Goal: Task Accomplishment & Management: Manage account settings

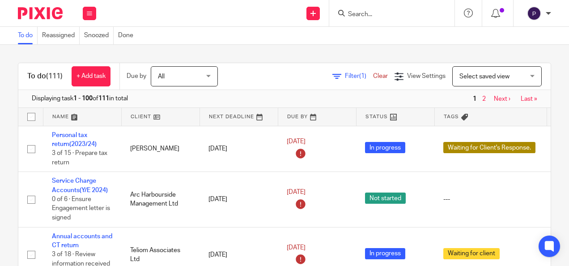
click at [414, 14] on input "Search" at bounding box center [387, 15] width 81 height 8
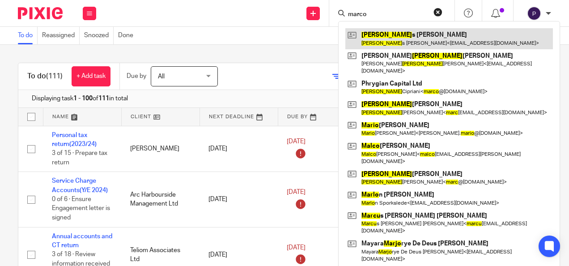
type input "marco"
click at [394, 39] on link at bounding box center [449, 38] width 208 height 21
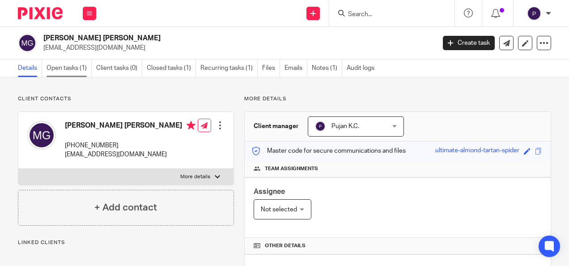
click at [65, 64] on link "Open tasks (1)" at bounding box center [69, 68] width 45 height 17
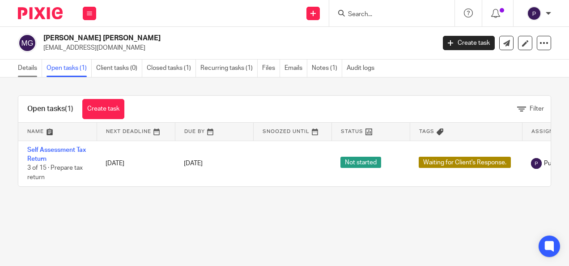
click at [24, 65] on link "Details" at bounding box center [30, 68] width 24 height 17
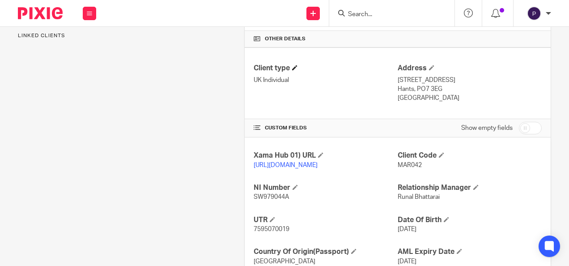
scroll to position [209, 0]
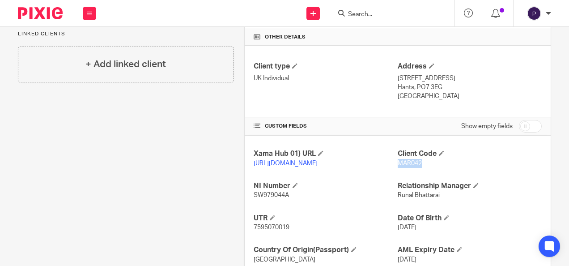
drag, startPoint x: 395, startPoint y: 163, endPoint x: 422, endPoint y: 167, distance: 28.1
click at [422, 167] on div "Client Code MAR042" at bounding box center [470, 158] width 144 height 19
copy span "MAR042"
click at [366, 9] on form at bounding box center [394, 13] width 95 height 11
click at [353, 19] on div at bounding box center [391, 13] width 125 height 26
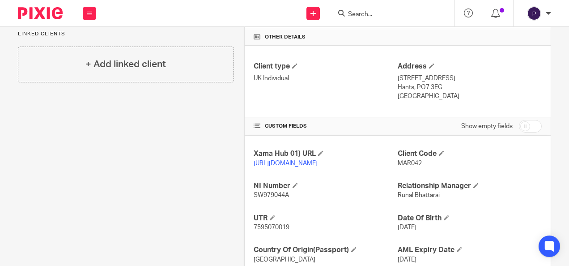
click at [360, 17] on input "Search" at bounding box center [387, 15] width 81 height 8
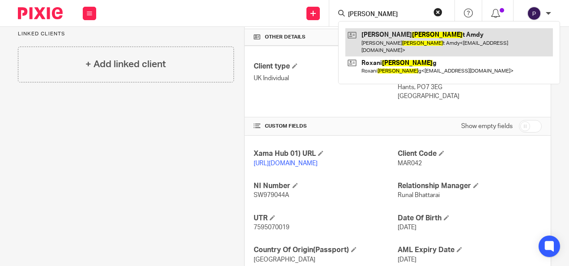
type input "wilber"
click at [381, 37] on link at bounding box center [449, 42] width 208 height 28
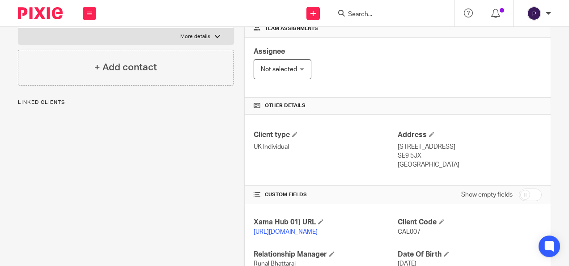
scroll to position [197, 0]
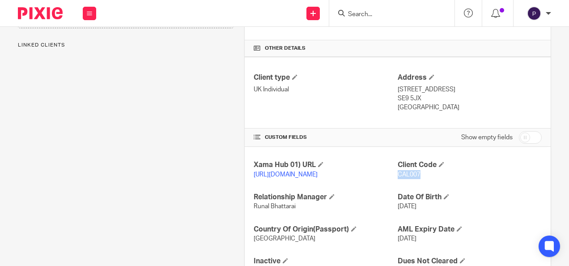
drag, startPoint x: 394, startPoint y: 171, endPoint x: 415, endPoint y: 174, distance: 21.6
click at [415, 174] on span "CAL007" at bounding box center [409, 174] width 23 height 6
copy span "CAL007"
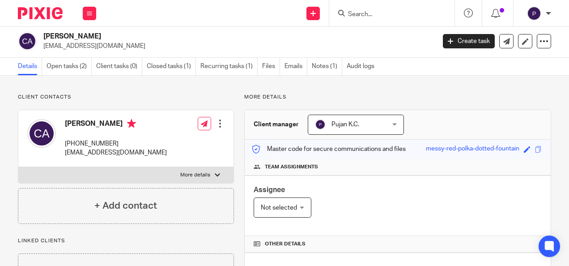
scroll to position [0, 0]
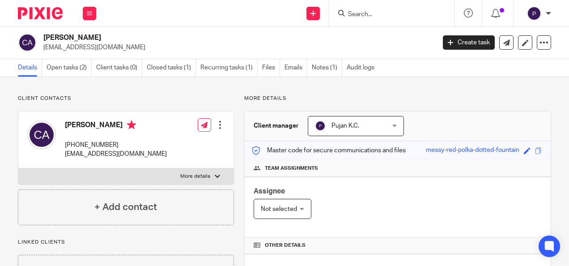
drag, startPoint x: 45, startPoint y: 36, endPoint x: 112, endPoint y: 33, distance: 67.2
click at [112, 33] on h2 "Calvin Wilbert Amdy" at bounding box center [197, 37] width 309 height 9
copy h2 "Calvin Wilbert Amdy"
click at [385, 14] on input "Search" at bounding box center [387, 15] width 81 height 8
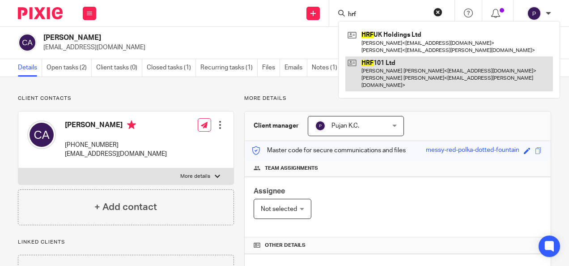
type input "hrf"
click at [385, 72] on link at bounding box center [449, 73] width 208 height 35
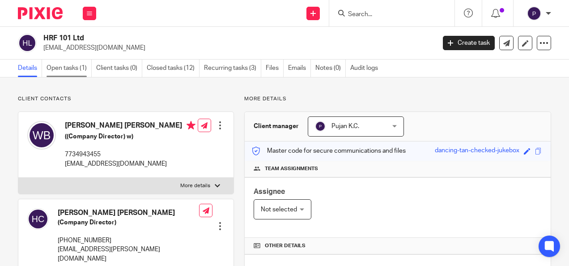
click at [60, 65] on link "Open tasks (1)" at bounding box center [69, 68] width 45 height 17
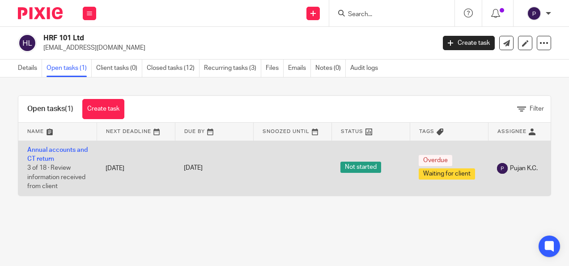
click at [341, 153] on td "Not started" at bounding box center [371, 168] width 78 height 55
click at [43, 157] on link "Annual accounts and CT return" at bounding box center [57, 154] width 60 height 15
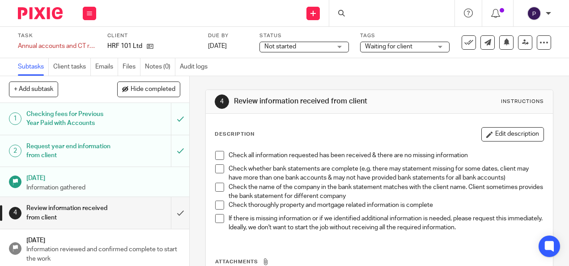
click at [270, 51] on span "Not started" at bounding box center [297, 46] width 67 height 9
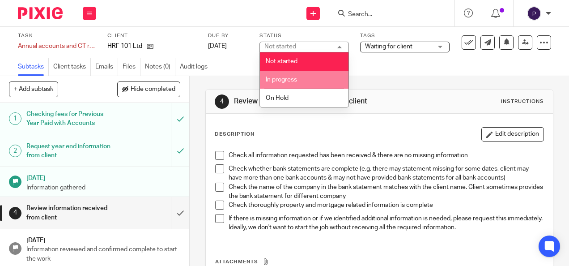
click at [280, 75] on li "In progress" at bounding box center [304, 80] width 89 height 18
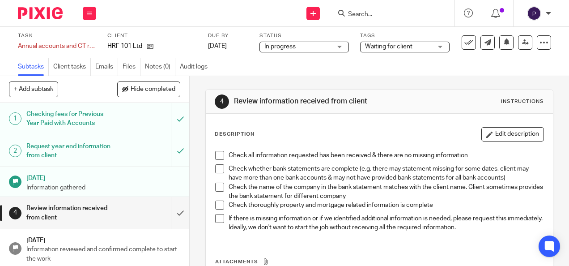
click at [381, 44] on span "Waiting for client" at bounding box center [388, 46] width 47 height 6
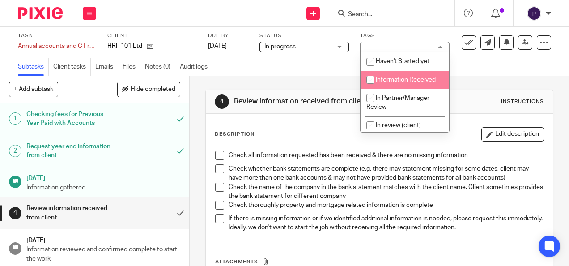
click at [390, 85] on li "Information Received" at bounding box center [405, 80] width 89 height 18
checkbox input "true"
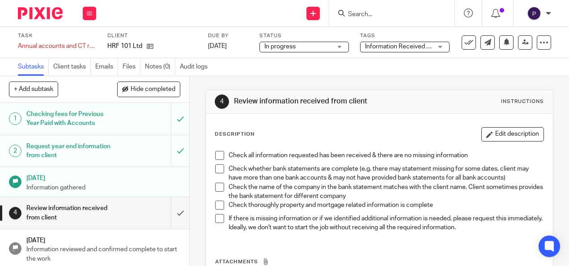
click at [337, 77] on div "4 Review information received from client Instructions Description Edit descrip…" at bounding box center [379, 212] width 348 height 272
drag, startPoint x: 40, startPoint y: 6, endPoint x: 46, endPoint y: 11, distance: 7.3
click at [46, 11] on div at bounding box center [37, 13] width 74 height 26
click at [46, 11] on img at bounding box center [40, 13] width 45 height 12
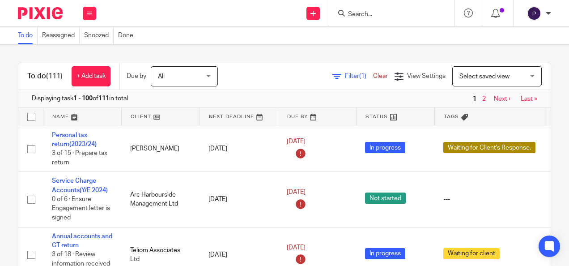
click at [374, 16] on input "Search" at bounding box center [387, 15] width 81 height 8
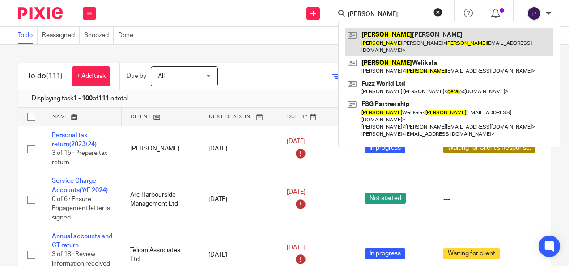
type input "[PERSON_NAME]"
click at [379, 38] on link at bounding box center [449, 42] width 208 height 28
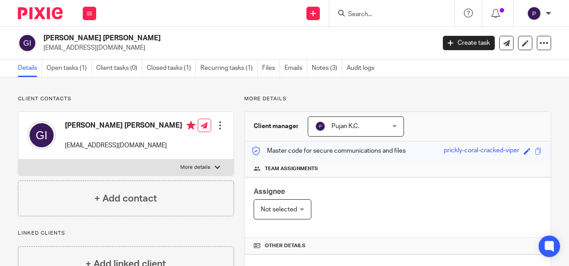
drag, startPoint x: 44, startPoint y: 37, endPoint x: 132, endPoint y: 38, distance: 87.7
click at [132, 38] on h2 "[PERSON_NAME] [PERSON_NAME]" at bounding box center [197, 38] width 309 height 9
copy h2 "[PERSON_NAME] [PERSON_NAME]"
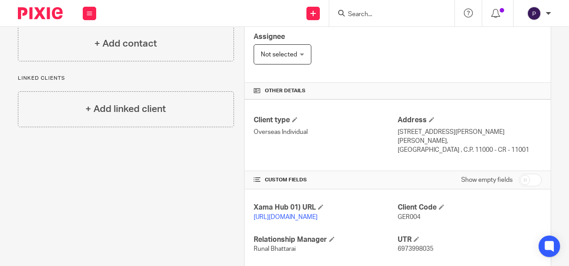
scroll to position [178, 0]
